Goal: Task Accomplishment & Management: Manage account settings

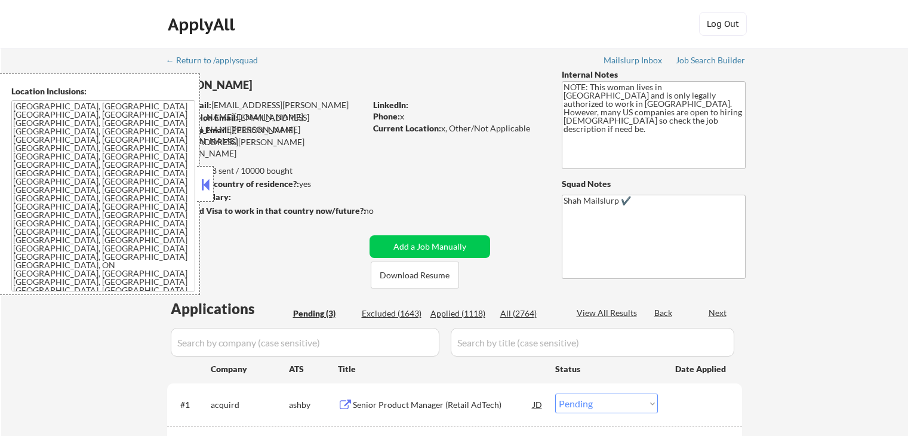
select select ""pending""
click at [203, 184] on button at bounding box center [205, 185] width 13 height 18
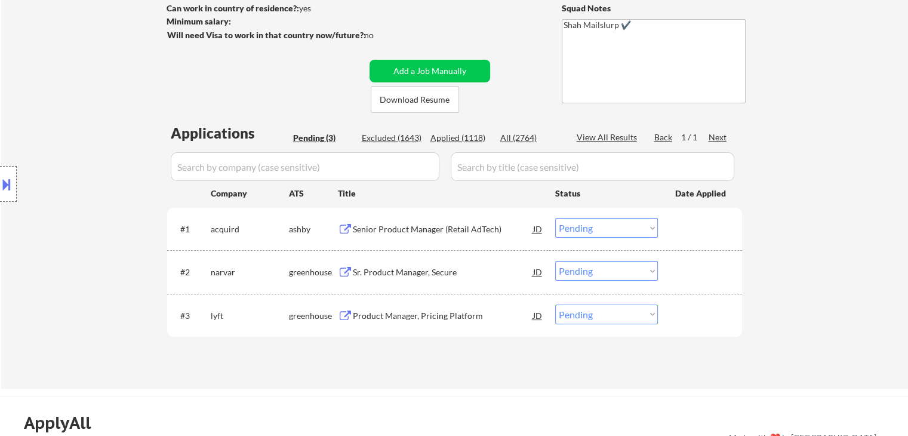
scroll to position [239, 0]
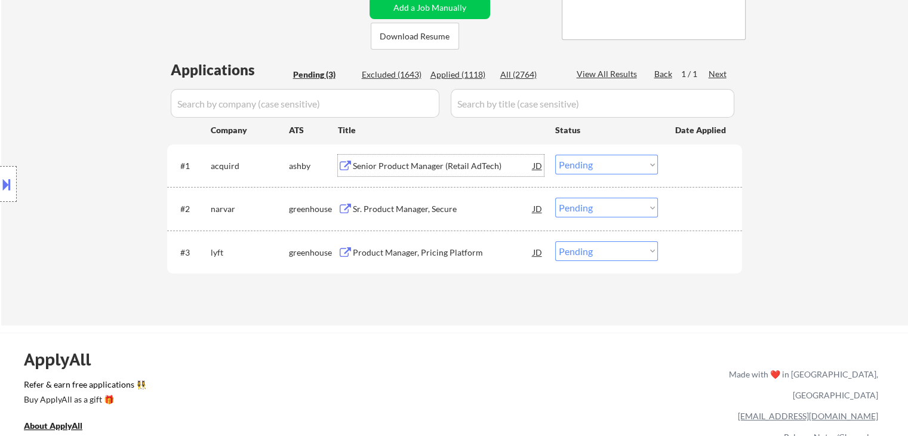
click at [436, 161] on div "Senior Product Manager (Retail AdTech)" at bounding box center [443, 166] width 180 height 12
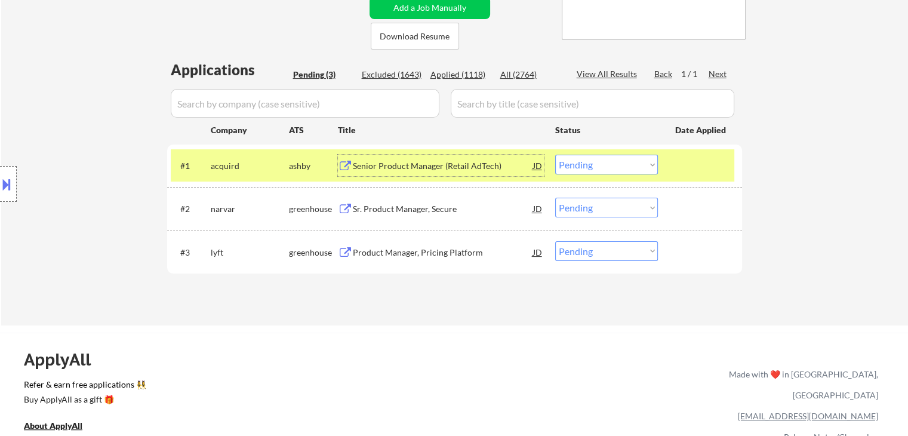
click at [570, 163] on select "Choose an option... Pending Applied Excluded (Questions) Excluded (Expired) Exc…" at bounding box center [606, 165] width 103 height 20
click at [555, 155] on select "Choose an option... Pending Applied Excluded (Questions) Excluded (Expired) Exc…" at bounding box center [606, 165] width 103 height 20
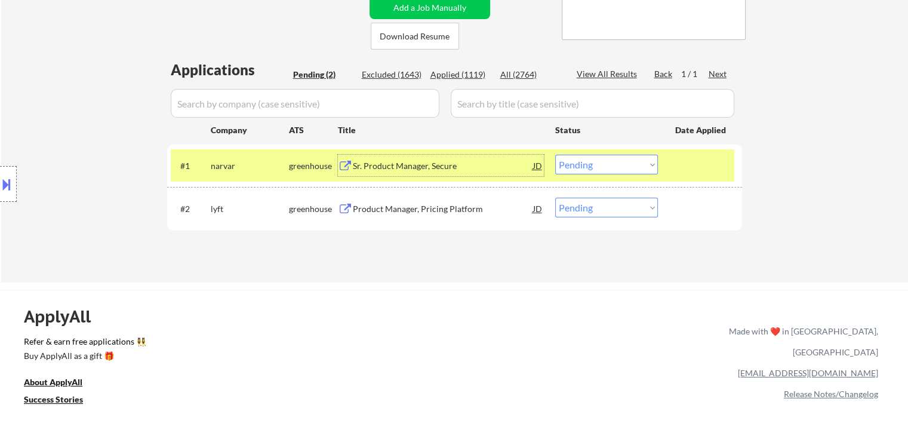
click at [426, 165] on div "Sr. Product Manager, Secure" at bounding box center [443, 166] width 180 height 12
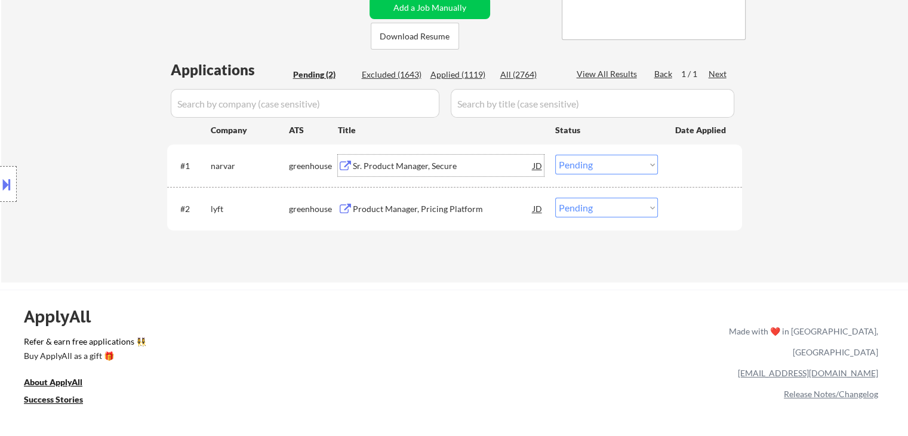
click at [580, 165] on select "Choose an option... Pending Applied Excluded (Questions) Excluded (Expired) Exc…" at bounding box center [606, 165] width 103 height 20
click at [555, 155] on select "Choose an option... Pending Applied Excluded (Questions) Excluded (Expired) Exc…" at bounding box center [606, 165] width 103 height 20
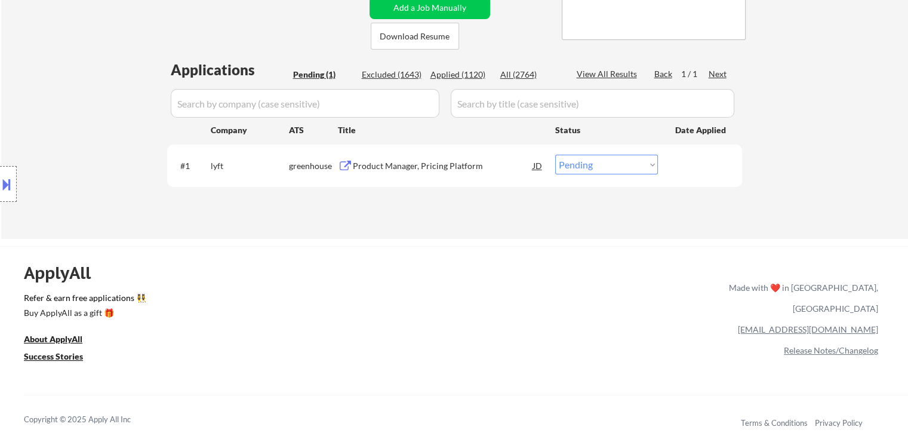
click at [383, 161] on div "Product Manager, Pricing Platform" at bounding box center [443, 166] width 180 height 12
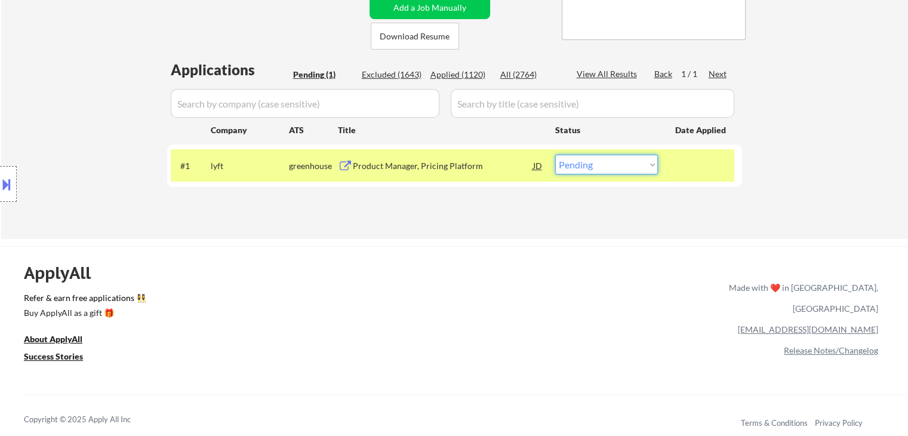
click at [583, 168] on select "Choose an option... Pending Applied Excluded (Questions) Excluded (Expired) Exc…" at bounding box center [606, 165] width 103 height 20
select select ""applied""
click at [555, 155] on select "Choose an option... Pending Applied Excluded (Questions) Excluded (Expired) Exc…" at bounding box center [606, 165] width 103 height 20
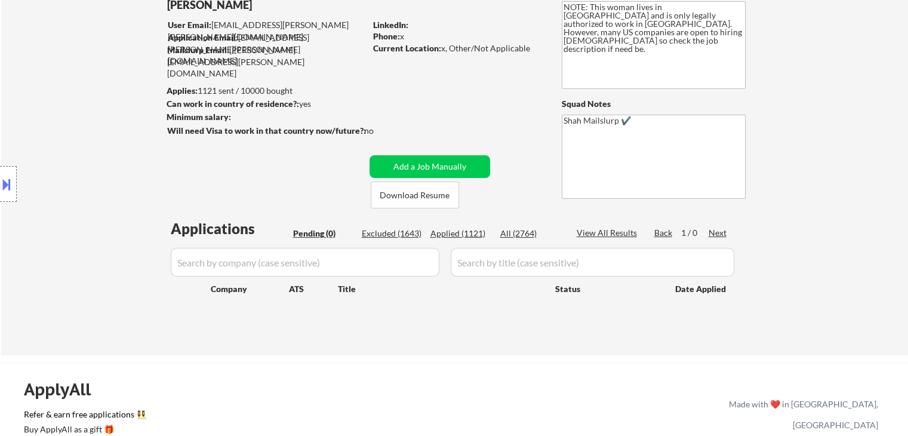
scroll to position [60, 0]
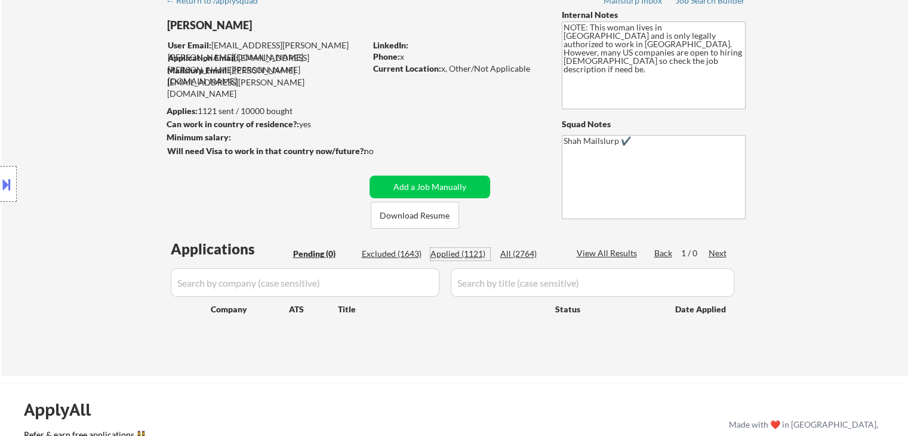
click at [475, 253] on div "Applied (1121)" at bounding box center [460, 254] width 60 height 12
select select ""applied""
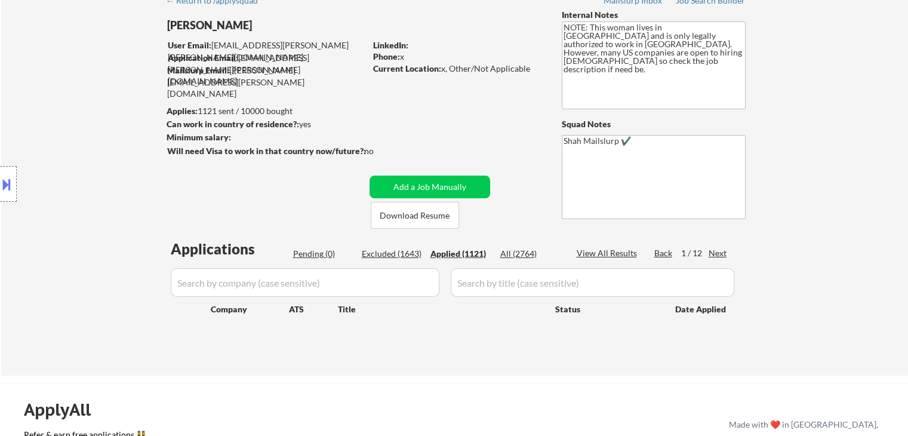
select select ""applied""
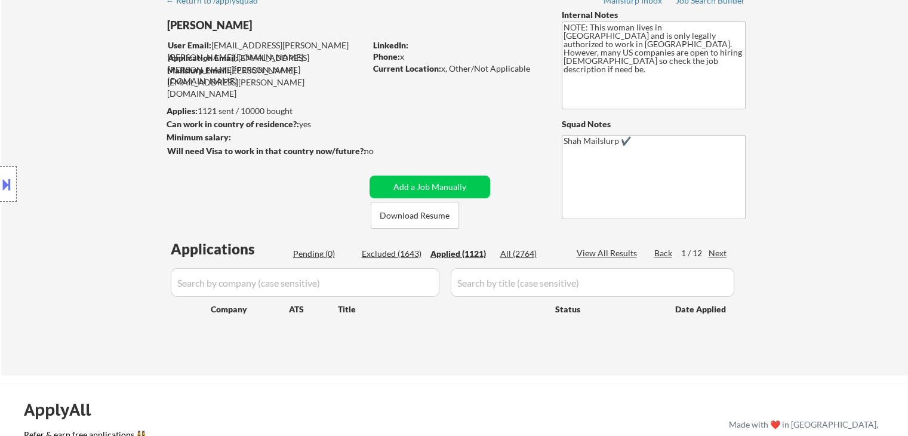
select select ""applied""
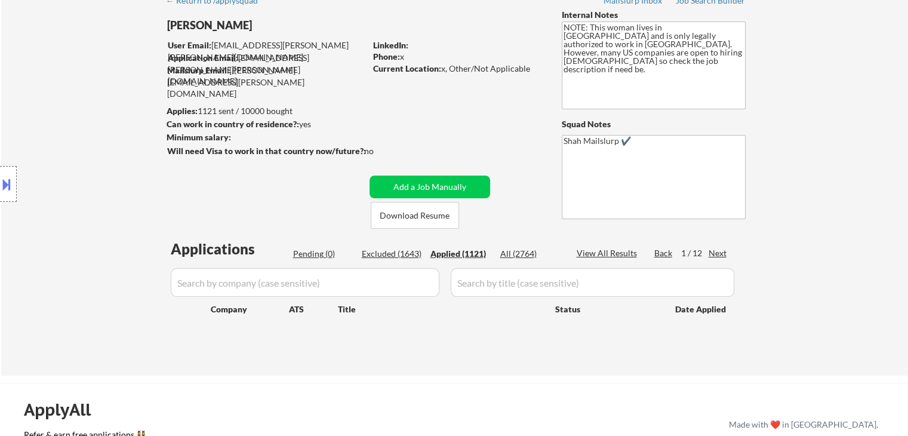
select select ""applied""
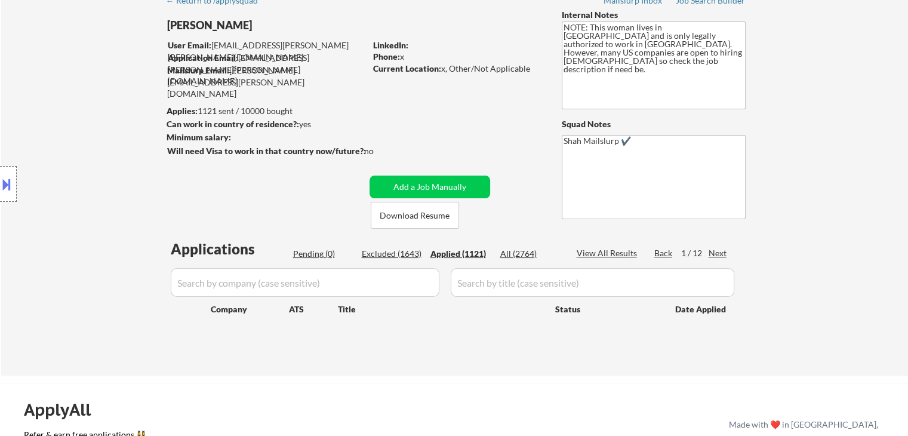
select select ""applied""
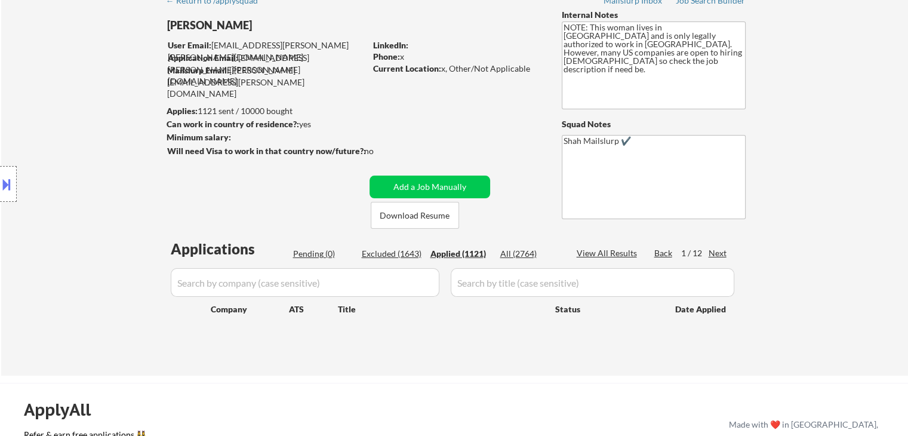
select select ""applied""
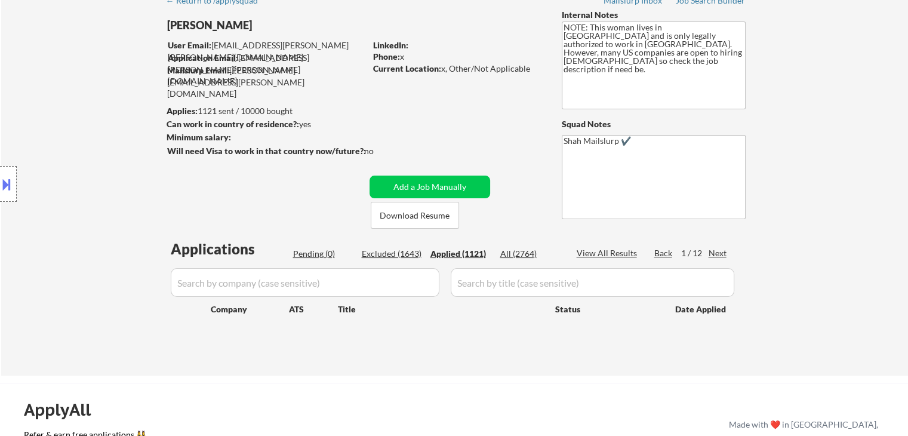
select select ""applied""
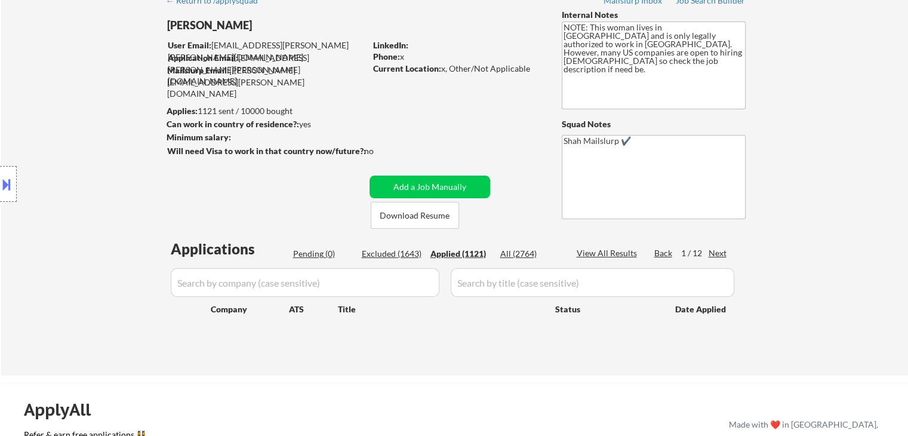
select select ""applied""
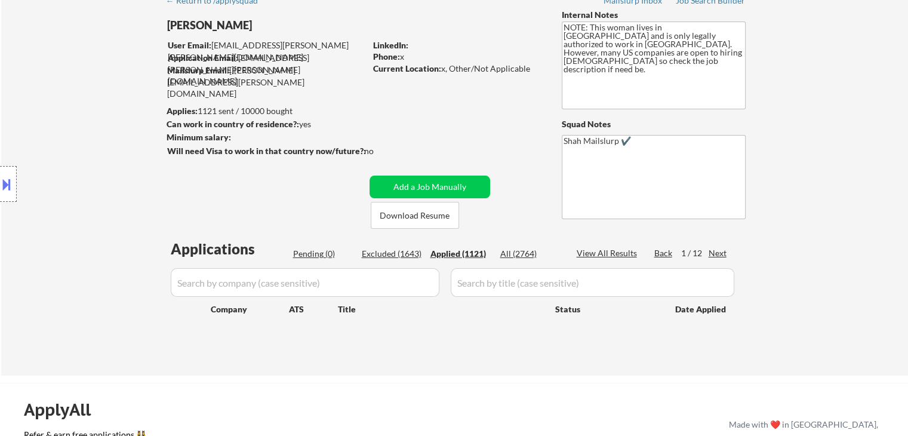
select select ""applied""
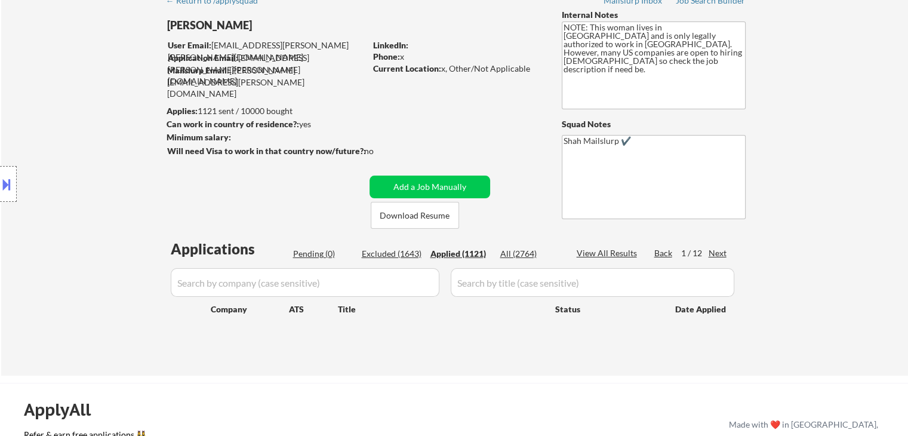
select select ""applied""
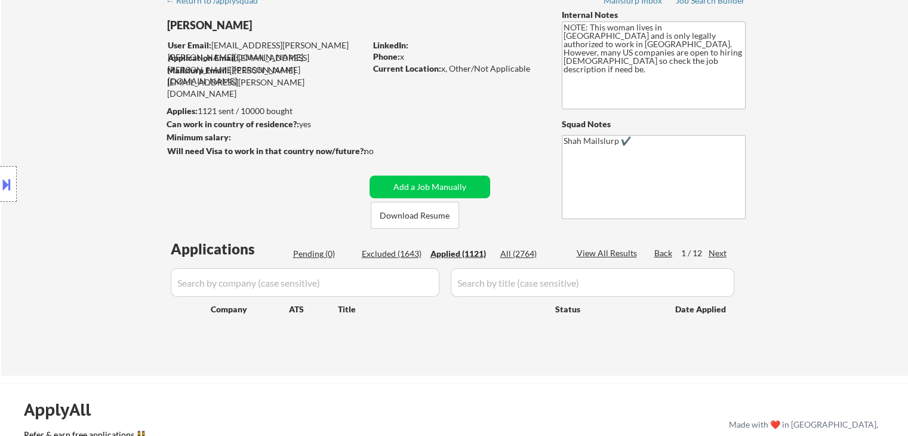
select select ""applied""
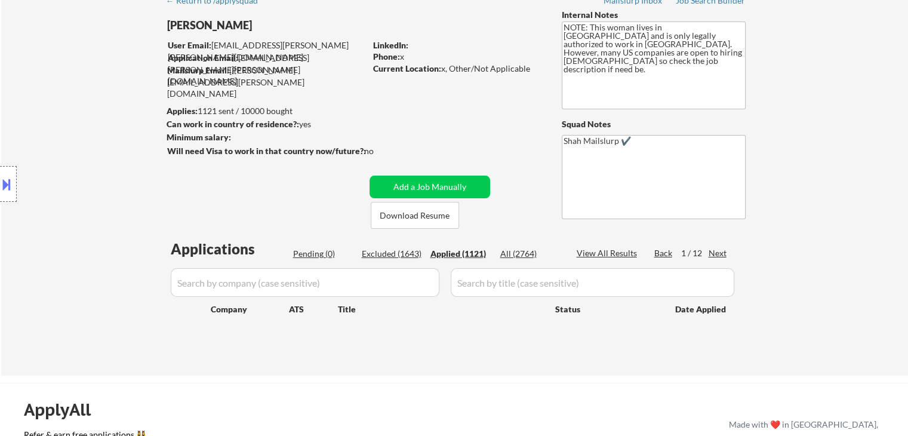
select select ""applied""
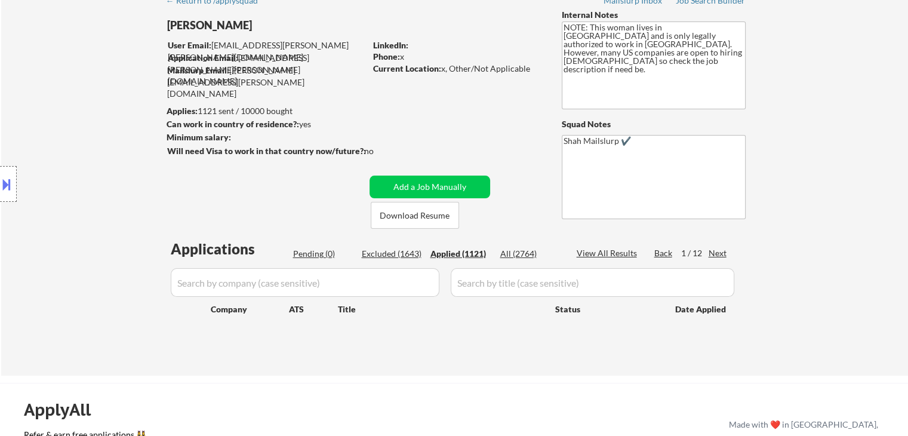
select select ""applied""
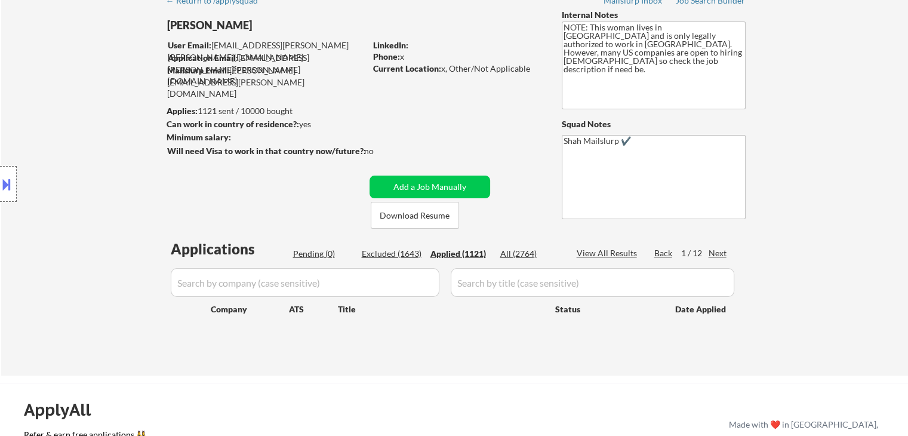
select select ""applied""
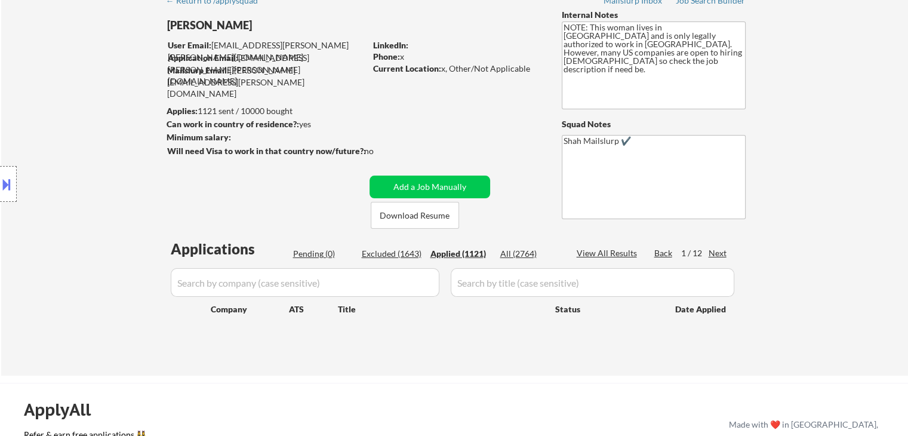
select select ""applied""
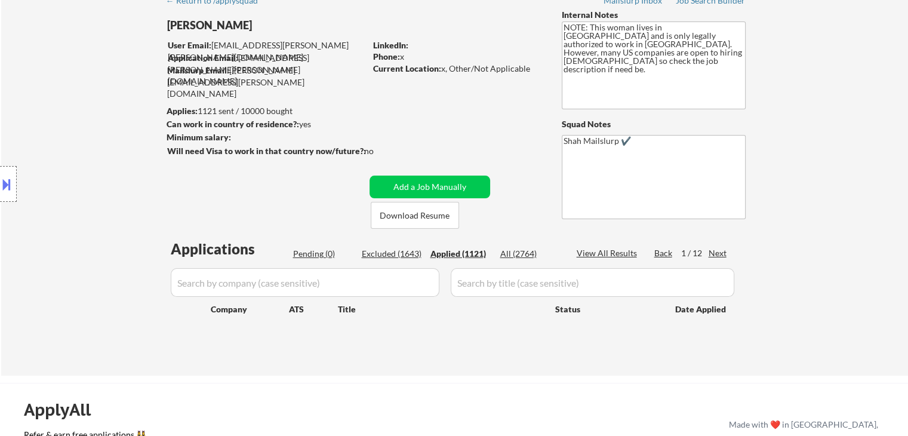
select select ""applied""
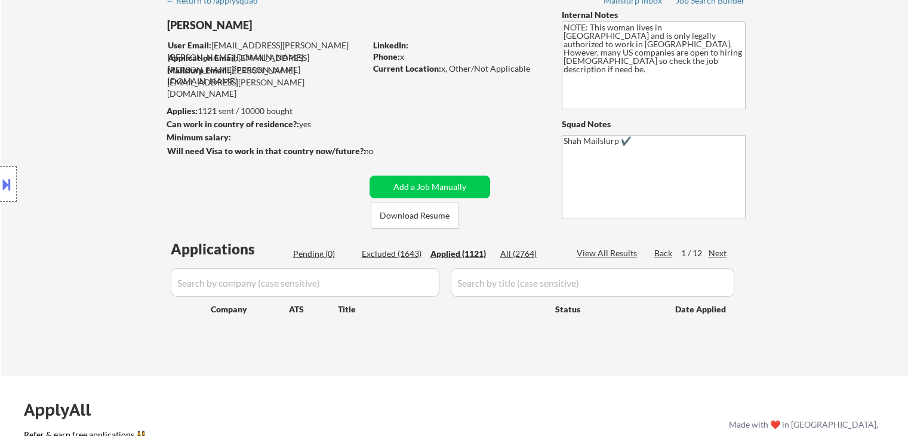
select select ""applied""
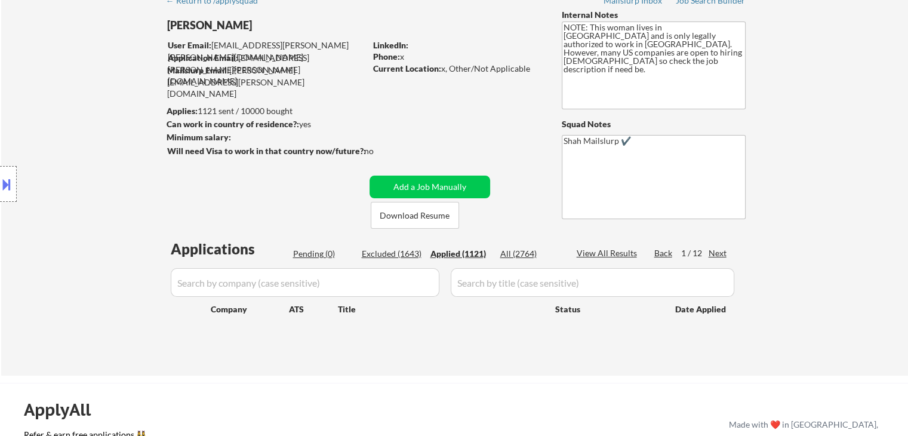
select select ""applied""
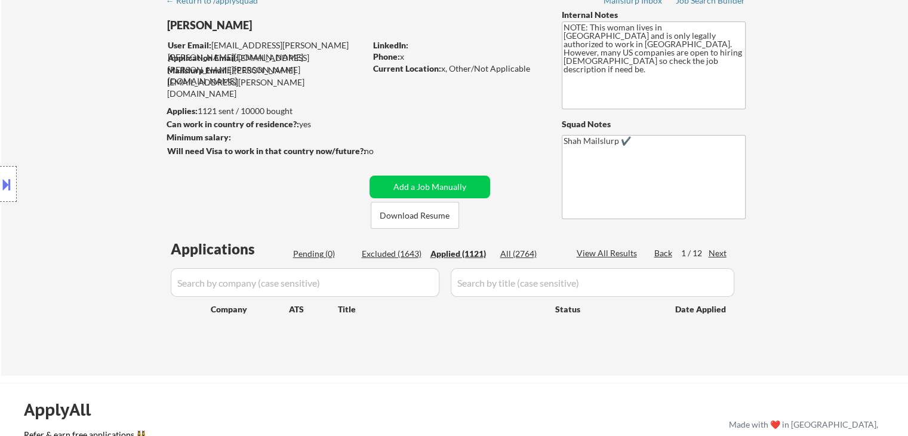
select select ""applied""
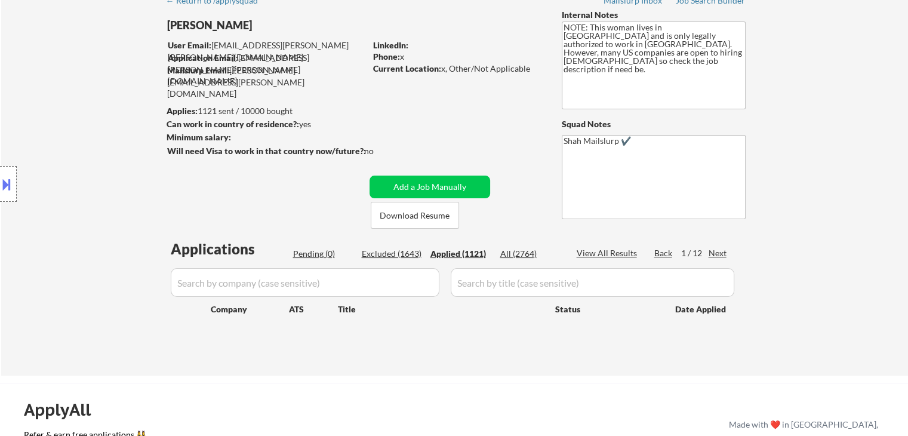
select select ""applied""
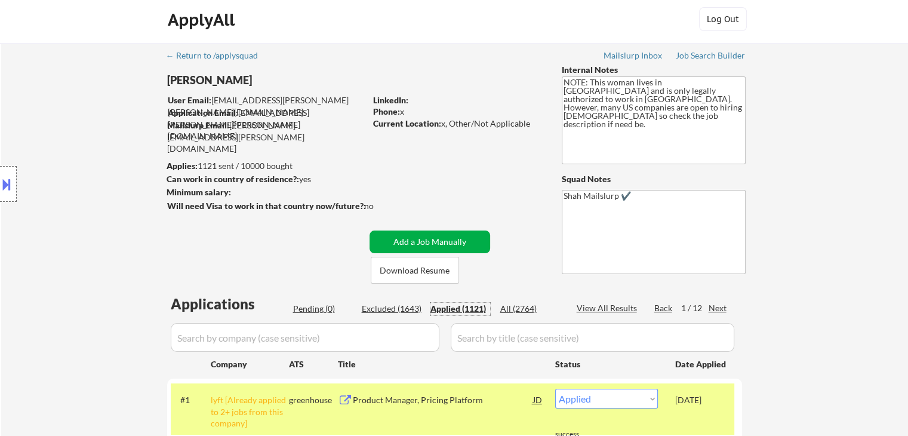
scroll to position [0, 0]
